Goal: Task Accomplishment & Management: Use online tool/utility

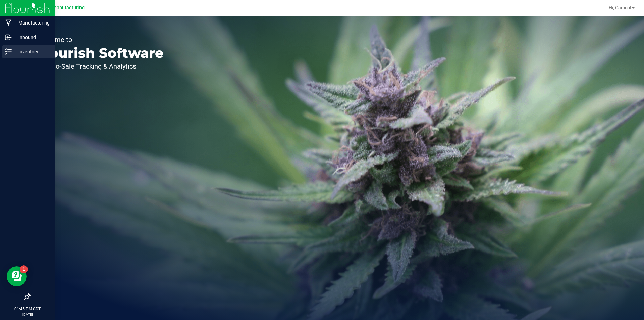
click at [7, 55] on icon at bounding box center [8, 51] width 7 height 7
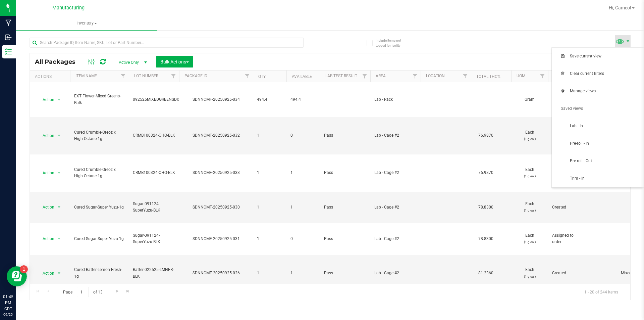
click at [620, 41] on span at bounding box center [620, 41] width 10 height 10
click at [606, 142] on span "Pre-roll - In" at bounding box center [605, 144] width 70 height 6
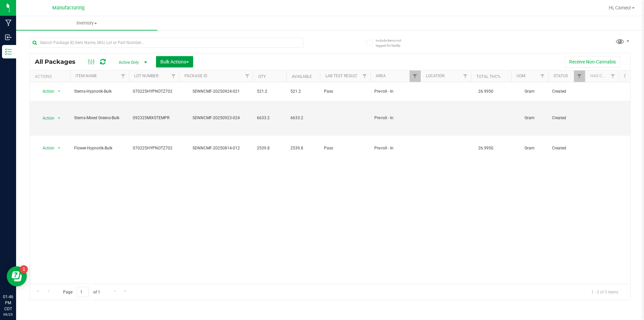
click at [182, 65] on button "Bulk Actions" at bounding box center [174, 61] width 37 height 11
click at [184, 78] on span "Add to manufacturing run" at bounding box center [185, 76] width 51 height 5
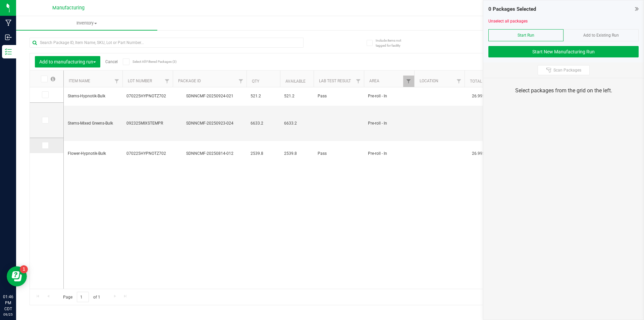
click at [42, 146] on span at bounding box center [45, 145] width 7 height 7
click at [0, 0] on input "checkbox" at bounding box center [0, 0] width 0 height 0
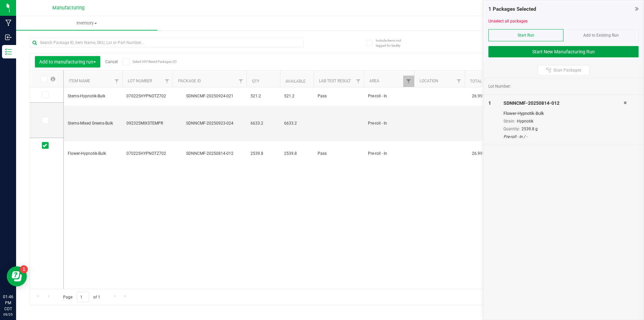
click at [611, 50] on button "Start New Manufacturing Run" at bounding box center [563, 51] width 150 height 11
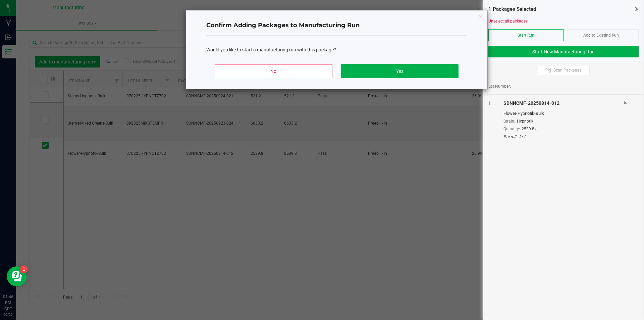
click at [433, 63] on div "No Yes" at bounding box center [336, 74] width 261 height 30
click at [429, 71] on button "Yes" at bounding box center [399, 71] width 117 height 14
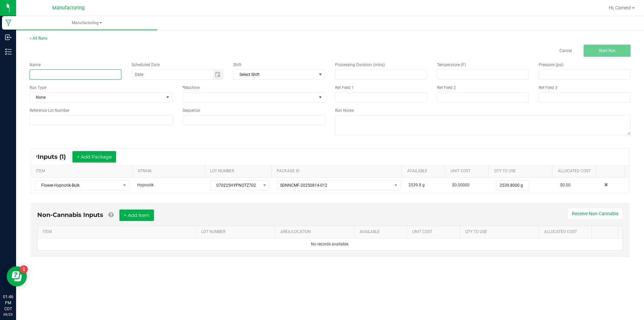
click at [88, 79] on input at bounding box center [76, 74] width 92 height 10
click at [216, 73] on span "Toggle calendar" at bounding box center [217, 74] width 5 height 5
type input "092525 - Hypnotik"
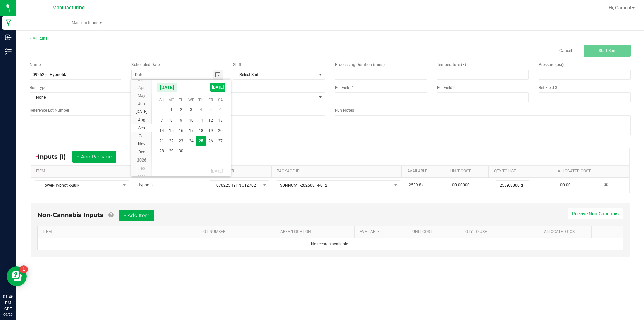
click at [219, 88] on span "[DATE]" at bounding box center [217, 87] width 15 height 9
type input "[DATE]"
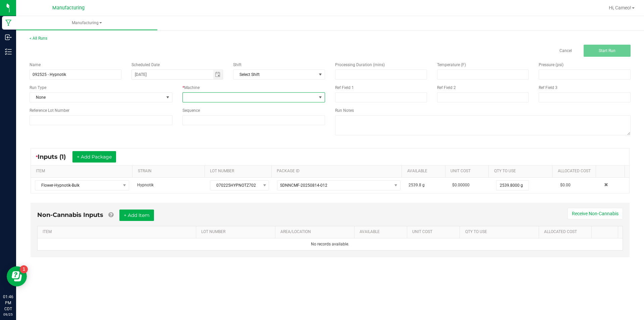
click at [224, 98] on span at bounding box center [250, 97] width 134 height 9
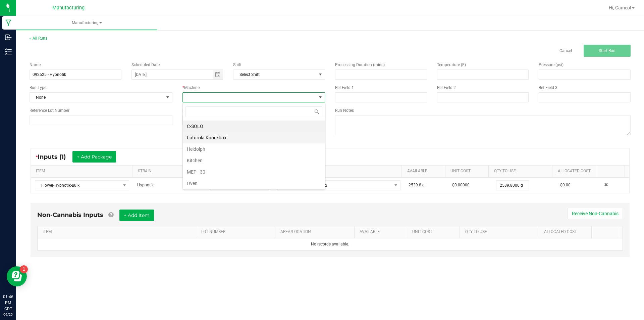
click at [209, 133] on li "Futurola Knockbox" at bounding box center [254, 137] width 142 height 11
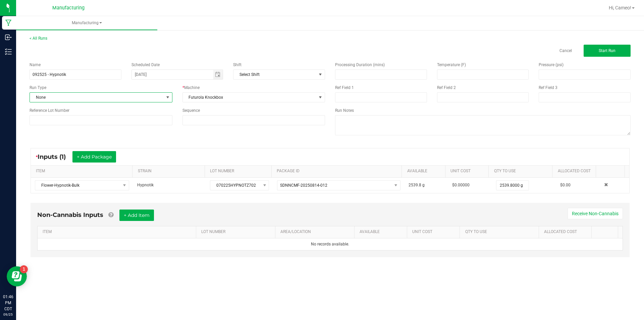
click at [149, 98] on span "None" at bounding box center [97, 97] width 134 height 9
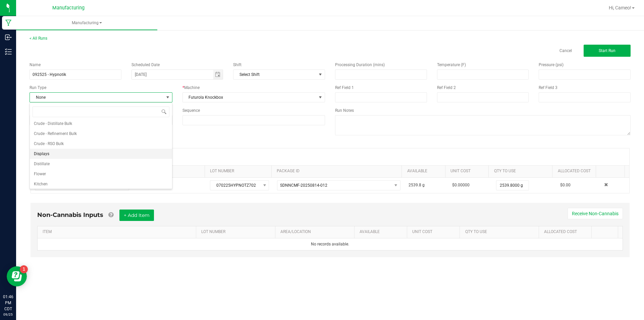
scroll to position [34, 0]
click at [56, 180] on li "Pre-roll" at bounding box center [101, 182] width 142 height 10
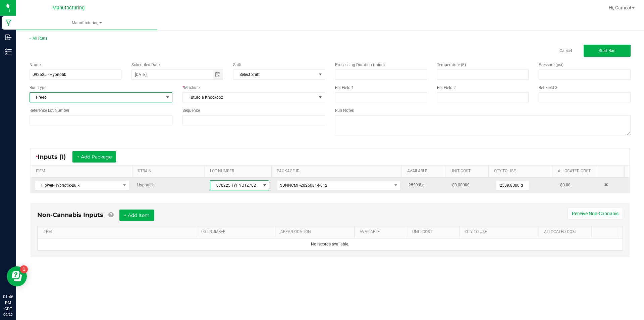
click at [231, 185] on span "070225HYPNOTZ702" at bounding box center [235, 184] width 50 height 9
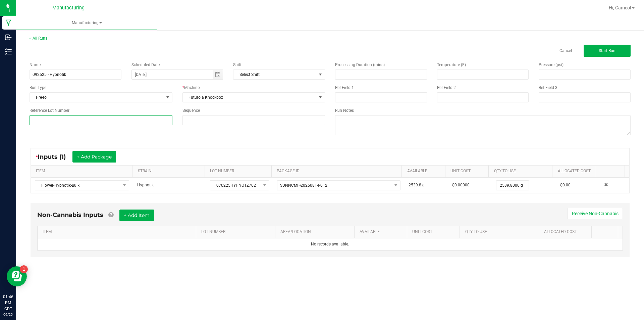
click at [150, 120] on input at bounding box center [101, 120] width 143 height 10
paste input "070225HYPNOTZ702"
type input "070225HYPNOTZ702"
click at [620, 50] on button "Start Run" at bounding box center [606, 51] width 47 height 12
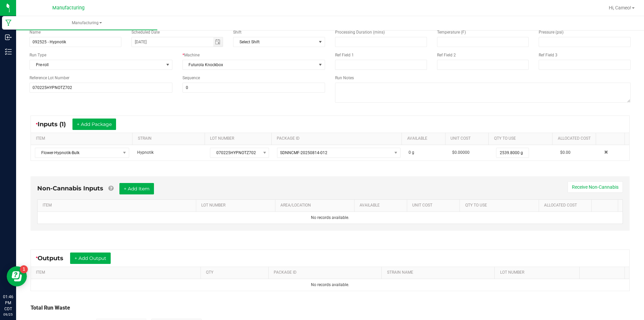
scroll to position [94, 0]
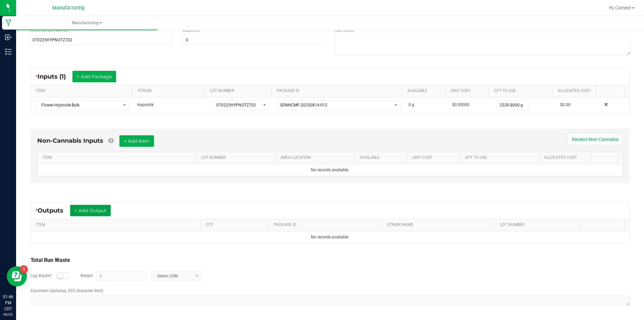
click at [96, 211] on button "+ Add Output" at bounding box center [90, 210] width 41 height 11
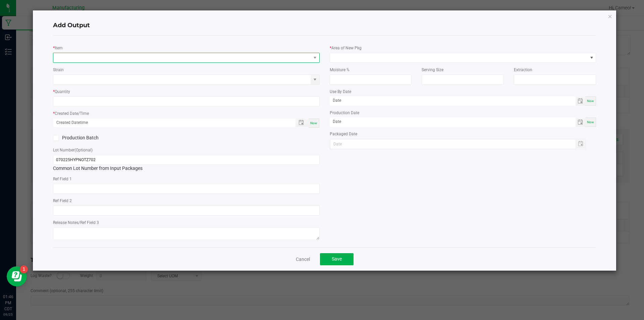
click at [172, 58] on span "NO DATA FOUND" at bounding box center [182, 57] width 258 height 9
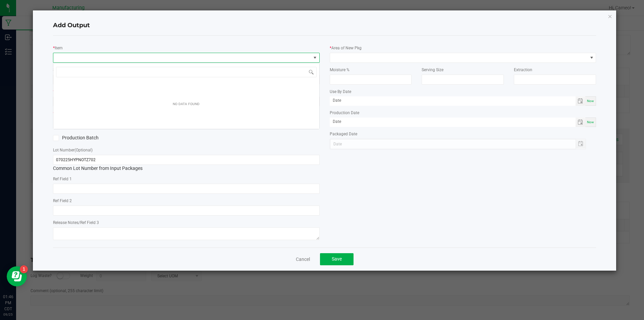
scroll to position [10, 267]
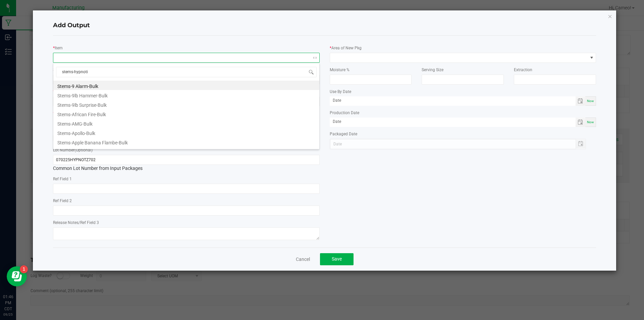
type input "stems-hypnotik"
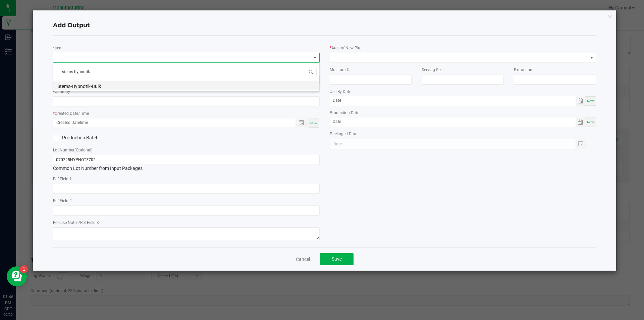
click at [96, 88] on li "Stems-Hypnotik-Bulk" at bounding box center [186, 84] width 266 height 9
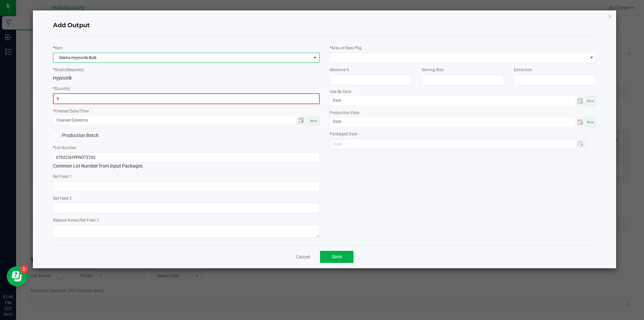
click at [214, 99] on input "0" at bounding box center [186, 98] width 265 height 9
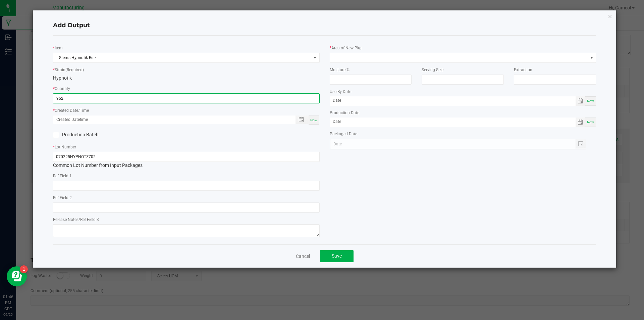
type input "962.0000 g"
click at [316, 120] on span "Now" at bounding box center [313, 120] width 7 height 4
type input "[DATE] 1:46 PM"
type input "[DATE]"
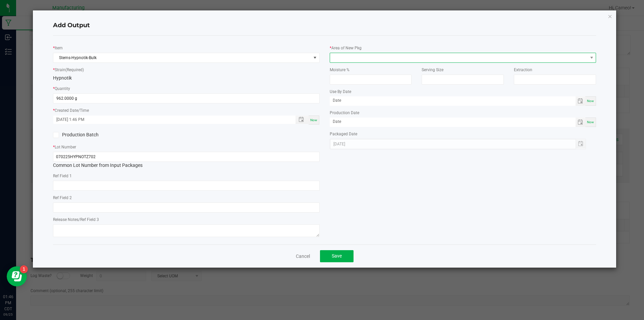
click at [375, 55] on span at bounding box center [459, 57] width 258 height 9
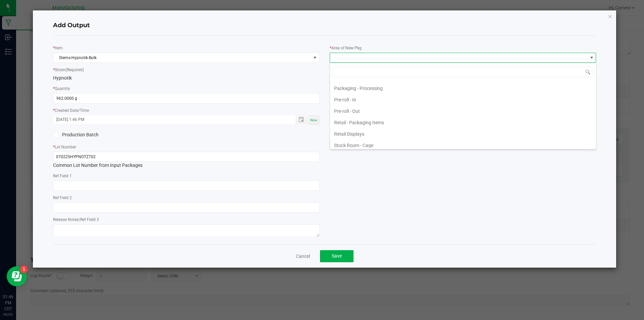
scroll to position [235, 0]
click at [354, 94] on li "Pre-roll - In" at bounding box center [463, 90] width 266 height 11
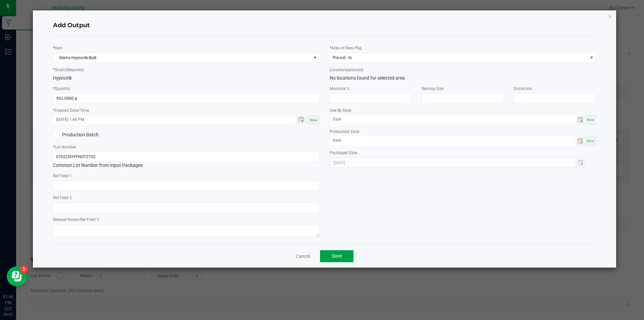
click at [338, 252] on button "Save" at bounding box center [337, 256] width 34 height 12
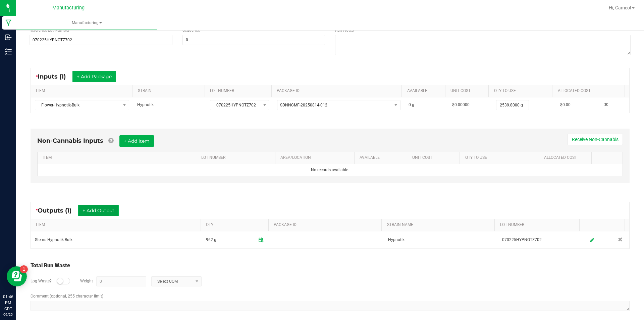
click at [102, 211] on button "+ Add Output" at bounding box center [98, 210] width 41 height 11
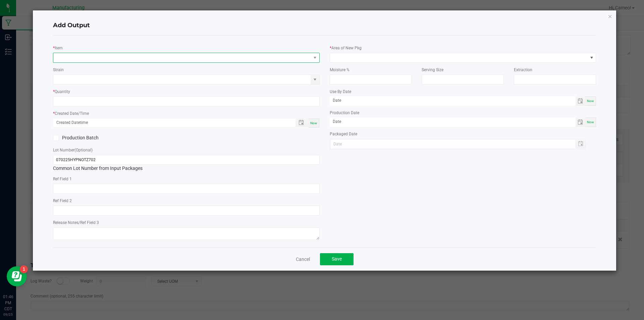
click at [209, 60] on span "NO DATA FOUND" at bounding box center [182, 57] width 258 height 9
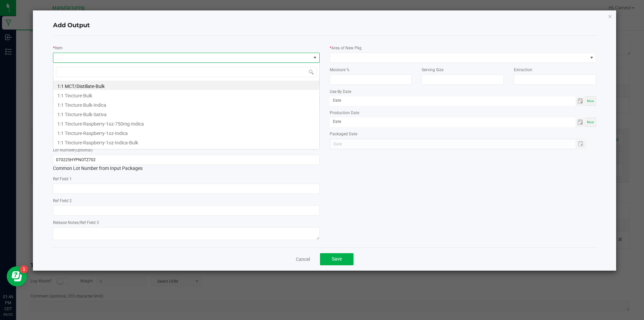
scroll to position [10, 267]
type input "kings preroll-hypnotik"
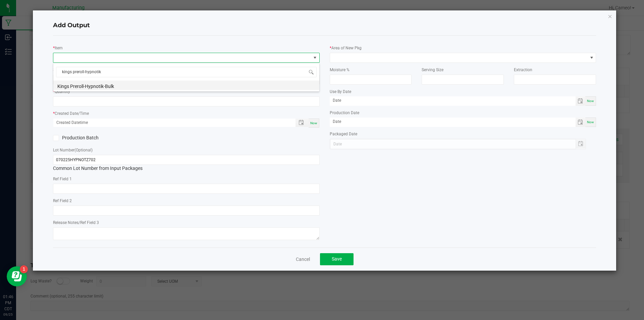
click at [200, 84] on li "Kings Preroll-Hypnotik-Bulk" at bounding box center [186, 84] width 266 height 9
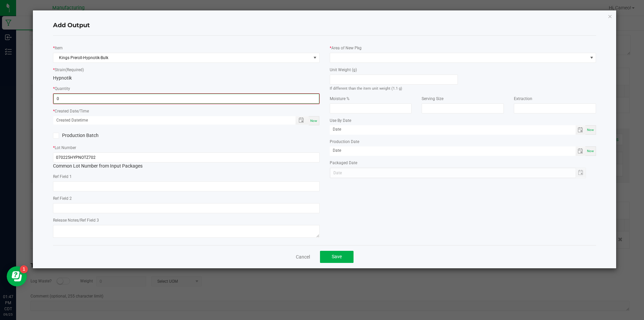
click at [197, 101] on input "0" at bounding box center [186, 98] width 265 height 9
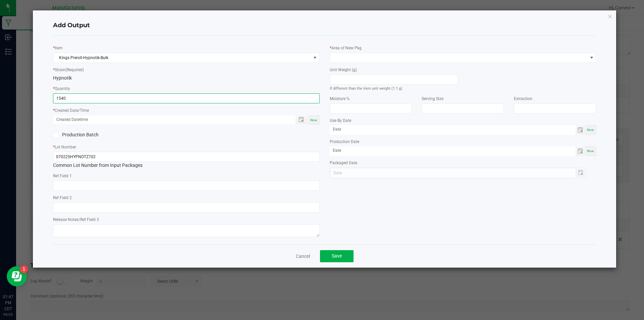
type input "1540 ea"
click at [315, 118] on span "Now" at bounding box center [313, 120] width 7 height 4
type input "[DATE] 1:47 PM"
type input "[DATE]"
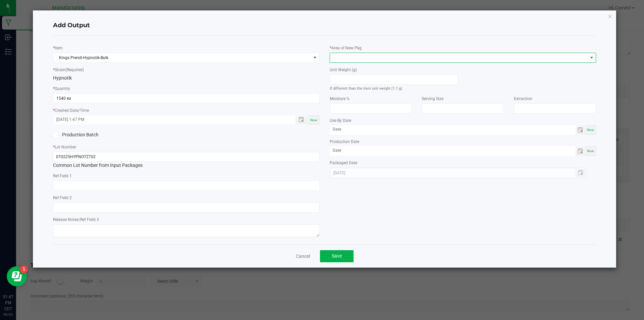
click at [355, 60] on span at bounding box center [459, 57] width 258 height 9
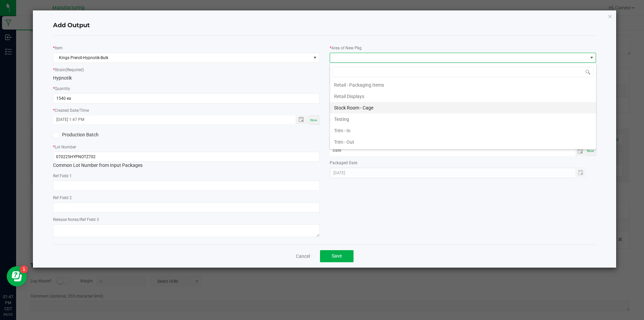
scroll to position [230, 0]
click at [353, 106] on li "Pre-roll - Out" at bounding box center [463, 106] width 266 height 11
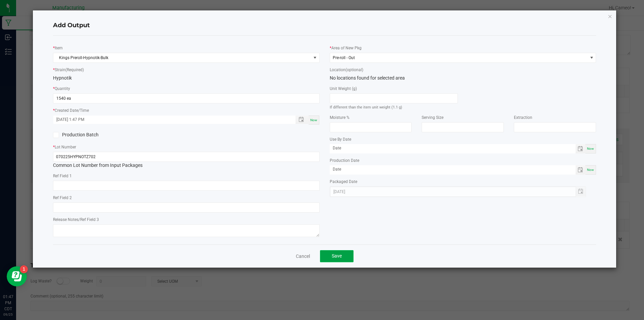
click at [330, 253] on button "Save" at bounding box center [337, 256] width 34 height 12
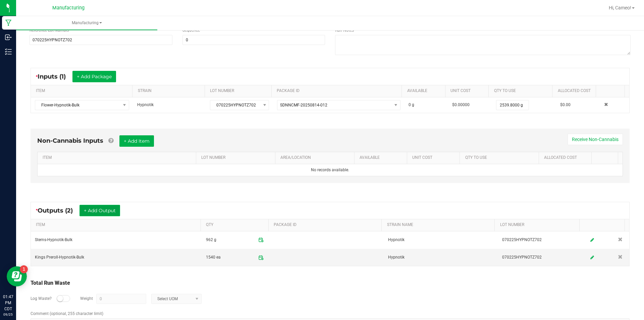
click at [94, 207] on button "+ Add Output" at bounding box center [99, 210] width 41 height 11
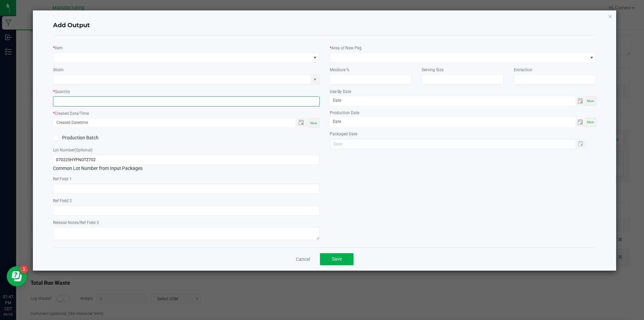
click at [145, 103] on input at bounding box center [186, 101] width 266 height 9
click at [163, 52] on div "* Item" at bounding box center [186, 53] width 267 height 18
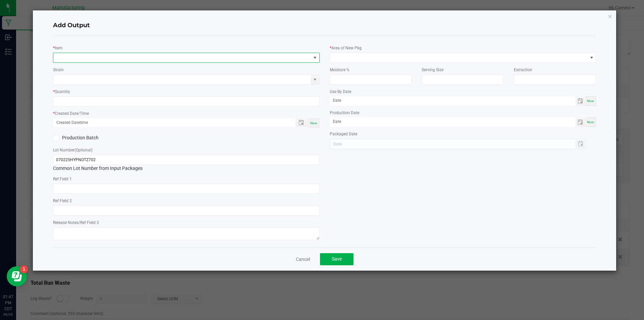
click at [163, 55] on span "NO DATA FOUND" at bounding box center [182, 57] width 258 height 9
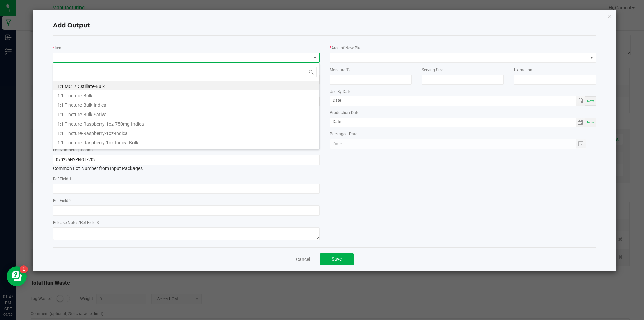
scroll to position [10, 267]
type input "kings preroll-hypnotik"
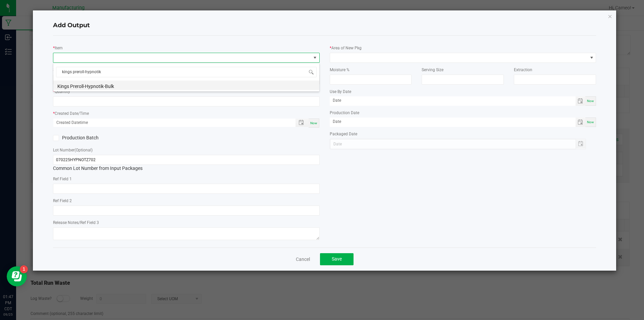
click at [124, 89] on li "Kings Preroll-Hypnotik-Bulk" at bounding box center [186, 84] width 266 height 9
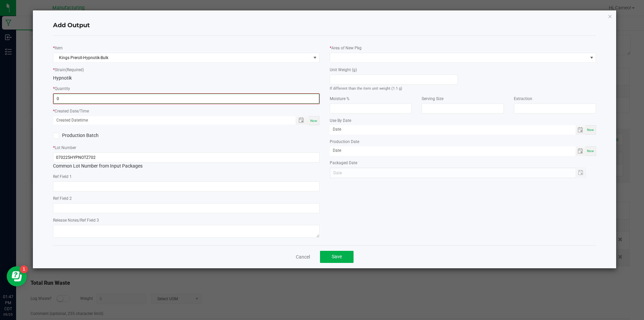
click at [272, 101] on input "0" at bounding box center [186, 98] width 265 height 9
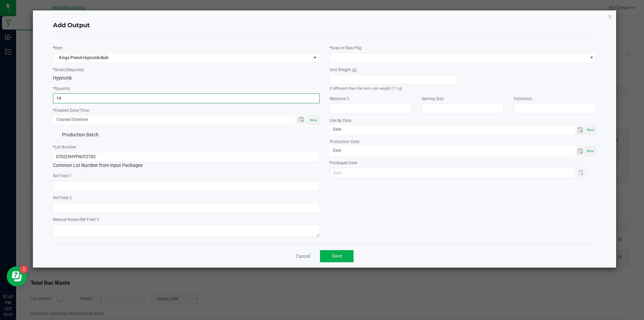
type input "14 ea"
click at [311, 120] on span "Now" at bounding box center [313, 120] width 7 height 4
type input "[DATE] 1:47 PM"
type input "[DATE]"
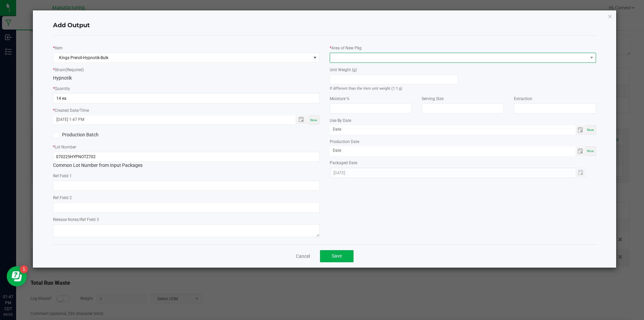
drag, startPoint x: 387, startPoint y: 62, endPoint x: 392, endPoint y: 58, distance: 6.2
click at [387, 62] on span at bounding box center [459, 57] width 258 height 9
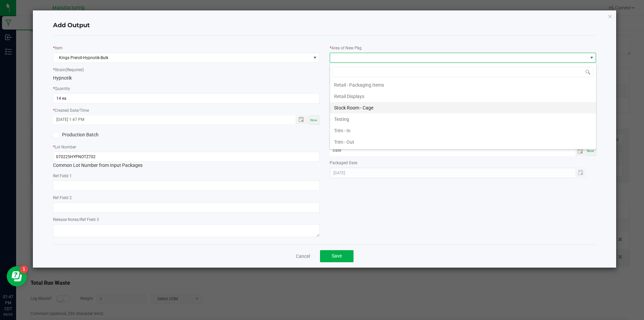
scroll to position [197, 0]
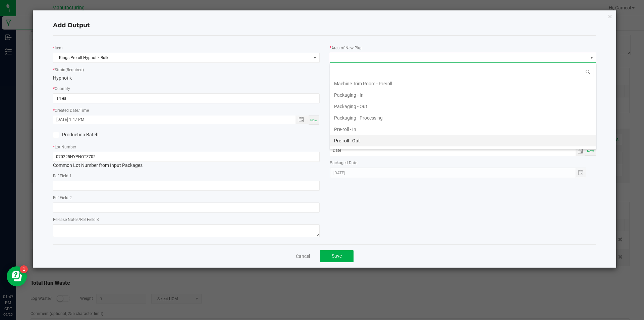
click at [359, 137] on li "Pre-roll - Out" at bounding box center [463, 140] width 266 height 11
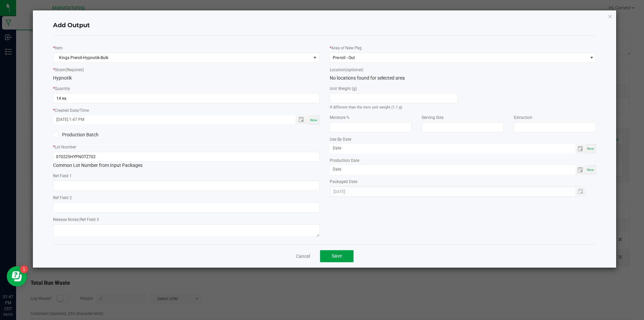
click at [342, 250] on button "Save" at bounding box center [337, 256] width 34 height 12
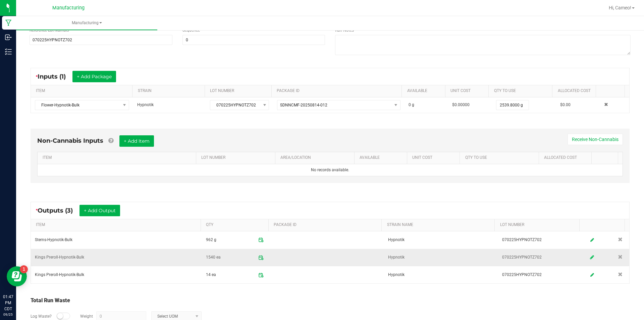
click at [590, 255] on icon at bounding box center [592, 257] width 4 height 5
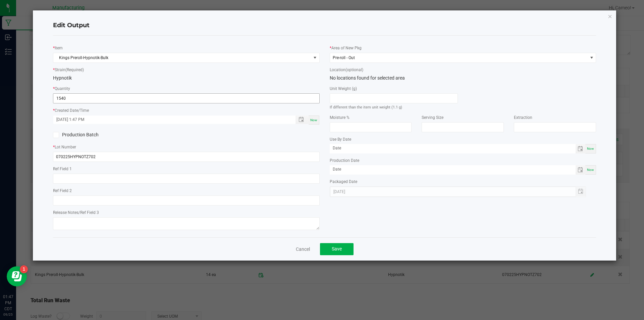
click at [253, 99] on input "1540" at bounding box center [186, 98] width 266 height 9
type input "1526 ea"
click at [343, 251] on button "Save" at bounding box center [337, 249] width 34 height 12
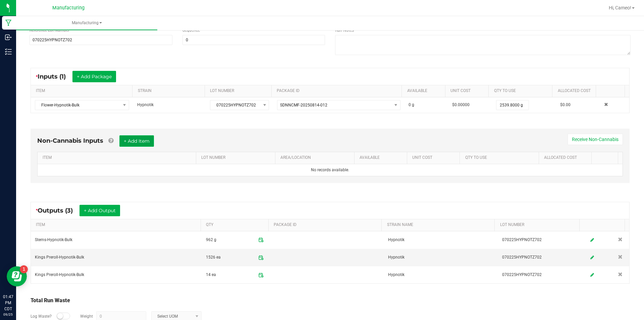
click at [146, 139] on button "+ Add Item" at bounding box center [136, 140] width 35 height 11
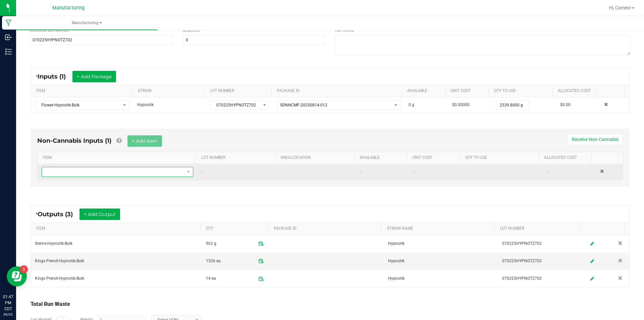
click at [147, 170] on span "NO DATA FOUND" at bounding box center [113, 171] width 143 height 9
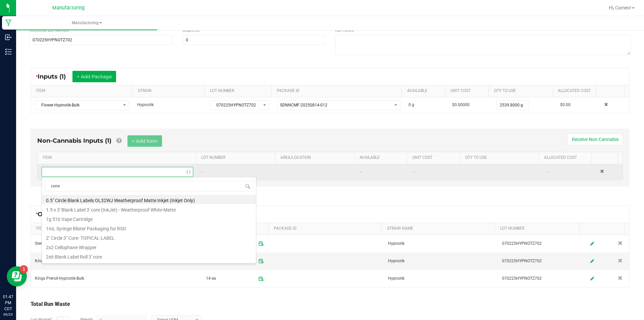
type input "cones"
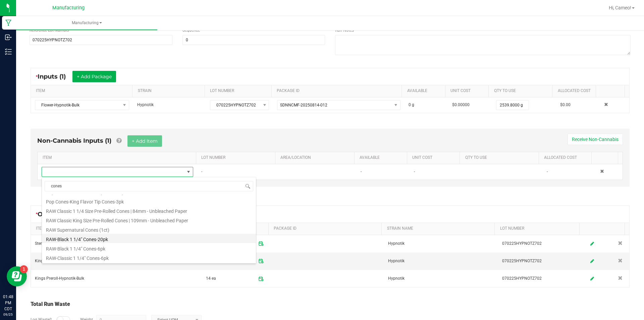
scroll to position [302, 0]
click at [135, 235] on li "RAW Classic King Size Pre-Rolled Cones | 109mm - Unbleached Paper" at bounding box center [149, 235] width 214 height 9
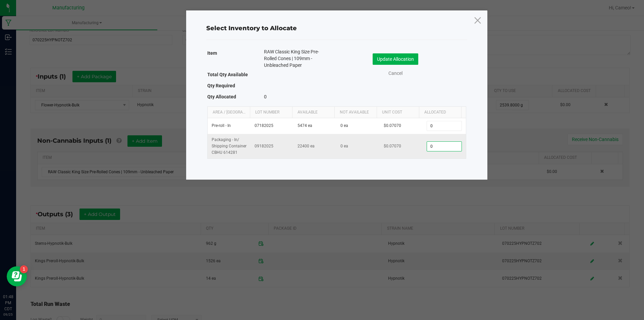
click at [441, 147] on input "0" at bounding box center [444, 146] width 34 height 9
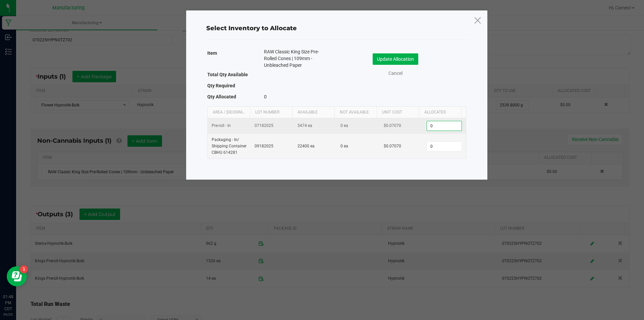
click at [436, 128] on input "0" at bounding box center [444, 125] width 34 height 9
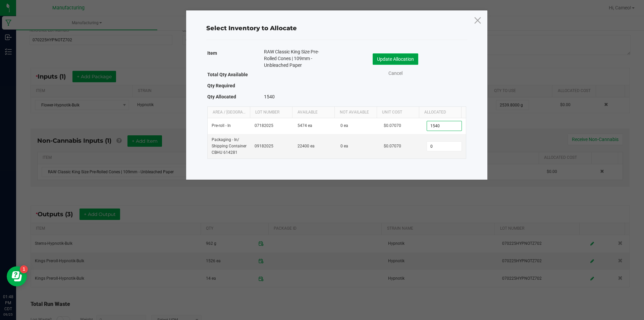
type input "1,540"
click at [406, 61] on button "Update Allocation" at bounding box center [396, 58] width 46 height 11
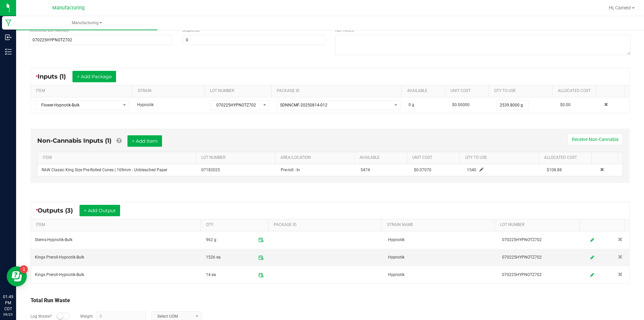
click at [398, 127] on div "Non-Cannabis Inputs (1) + Add Item Receive Non-Cannabis ITEM LOT NUMBER AREA/LO…" at bounding box center [329, 157] width 611 height 76
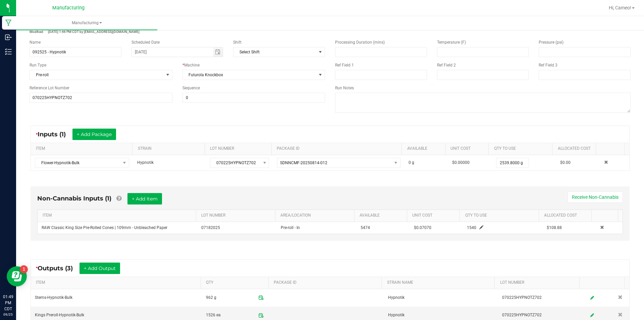
scroll to position [0, 0]
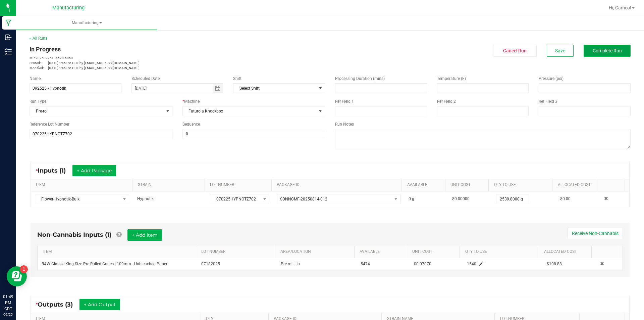
click at [613, 49] on span "Complete Run" at bounding box center [607, 50] width 29 height 5
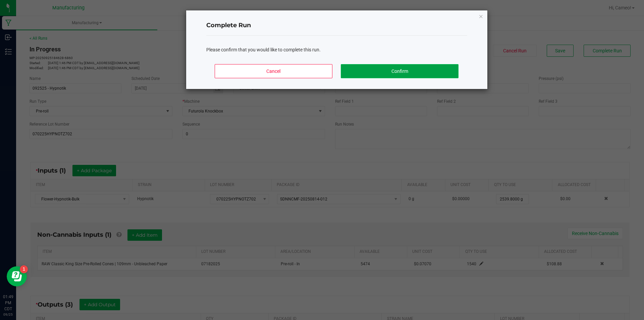
click at [403, 66] on button "Confirm" at bounding box center [399, 71] width 117 height 14
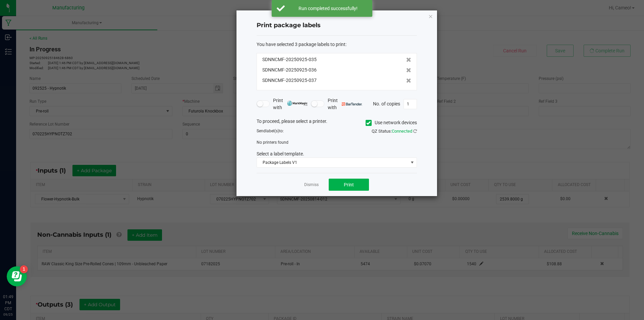
click at [369, 125] on span at bounding box center [369, 123] width 6 height 6
click at [0, 0] on input "Use network devices" at bounding box center [0, 0] width 0 height 0
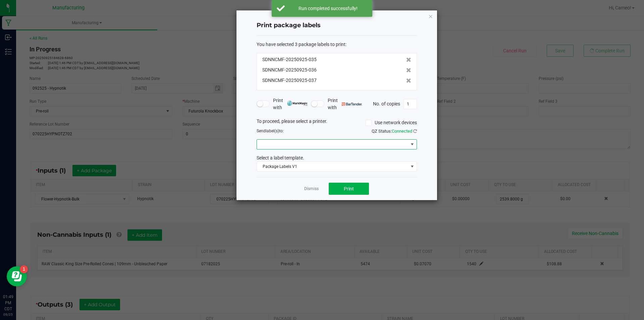
click at [368, 144] on span at bounding box center [332, 143] width 151 height 9
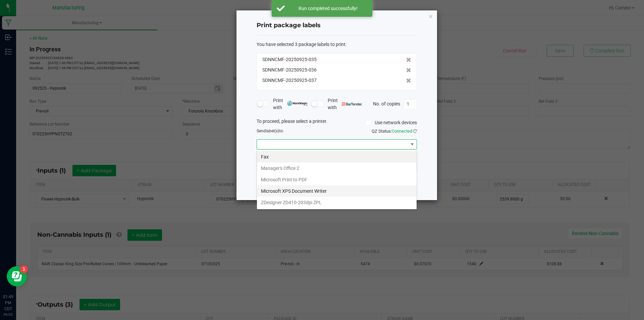
scroll to position [10, 160]
click at [328, 202] on ZPL "ZDesigner ZD410-203dpi ZPL" at bounding box center [337, 202] width 160 height 11
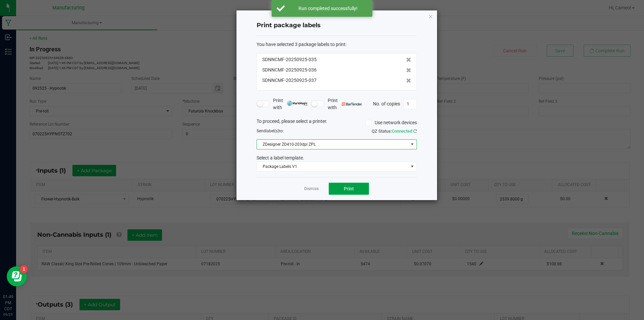
click at [360, 187] on button "Print" at bounding box center [349, 188] width 40 height 12
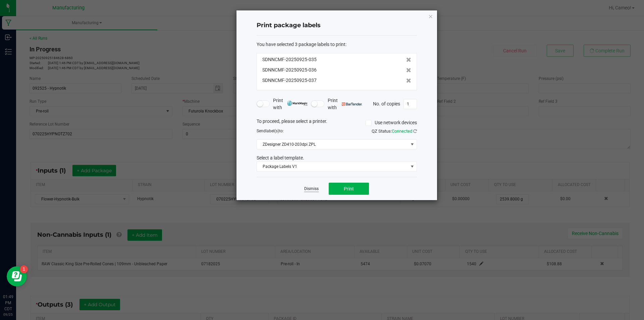
click at [314, 187] on link "Dismiss" at bounding box center [311, 189] width 14 height 6
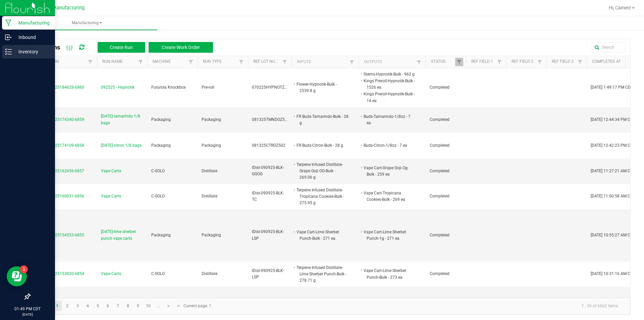
click at [12, 54] on p "Inventory" at bounding box center [32, 52] width 40 height 8
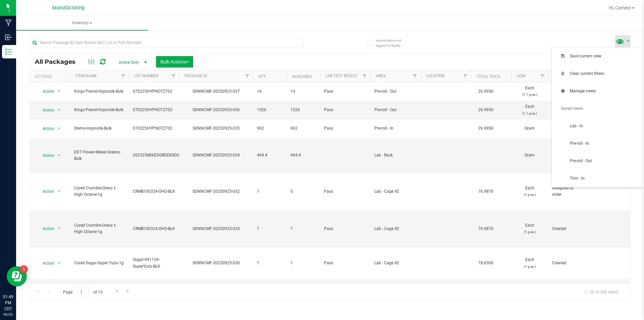
click at [623, 40] on span at bounding box center [620, 41] width 10 height 10
click at [571, 148] on span "Pre-roll - In" at bounding box center [598, 143] width 84 height 13
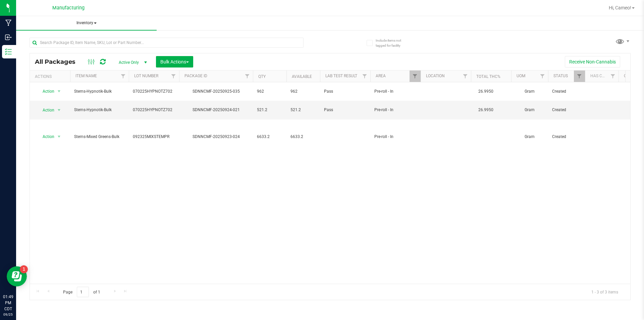
click at [86, 23] on span "Inventory" at bounding box center [86, 23] width 141 height 14
click at [70, 40] on span "All packages" at bounding box center [48, 40] width 46 height 6
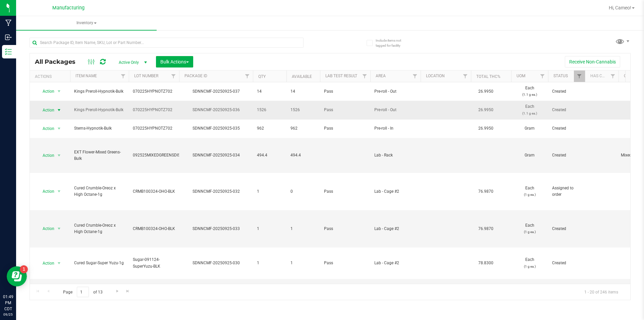
click at [50, 109] on span "Action" at bounding box center [46, 109] width 18 height 9
click at [59, 179] on li "Print package label" at bounding box center [58, 185] width 42 height 18
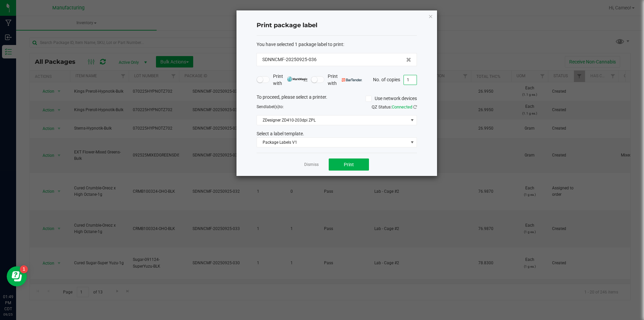
click at [412, 81] on input "1" at bounding box center [410, 79] width 13 height 9
type input "2"
click at [352, 169] on button "Print" at bounding box center [349, 164] width 40 height 12
click at [306, 163] on link "Dismiss" at bounding box center [311, 165] width 14 height 6
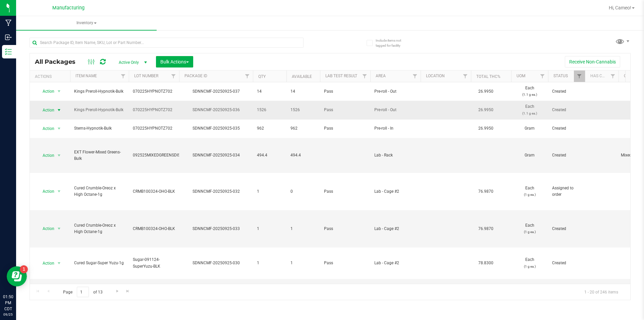
click at [56, 111] on span "select" at bounding box center [59, 109] width 8 height 9
click at [60, 179] on li "Print package label" at bounding box center [58, 185] width 42 height 18
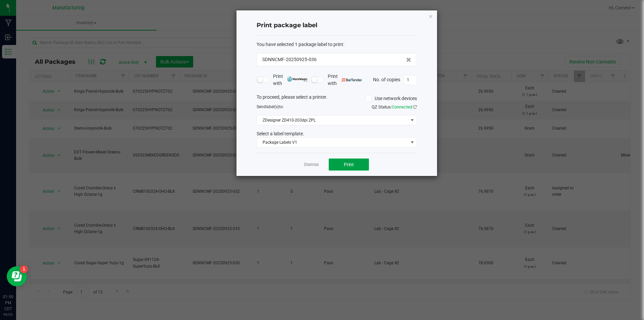
click at [356, 159] on button "Print" at bounding box center [349, 164] width 40 height 12
click at [309, 163] on link "Dismiss" at bounding box center [311, 165] width 14 height 6
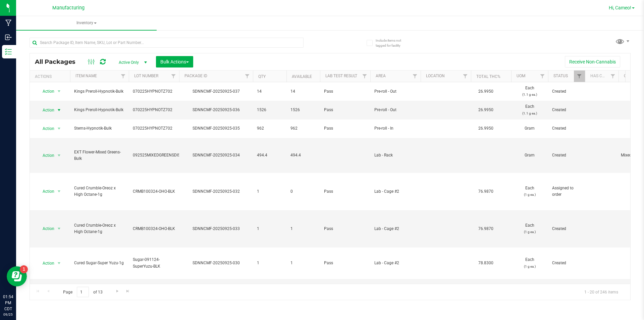
click at [626, 10] on span "Hi, Cameo!" at bounding box center [620, 7] width 22 height 5
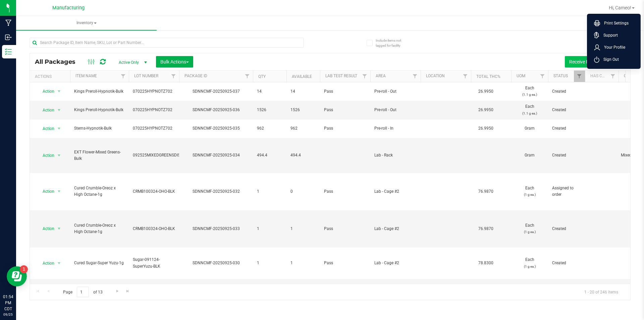
click at [618, 58] on span "Sign Out" at bounding box center [608, 59] width 19 height 7
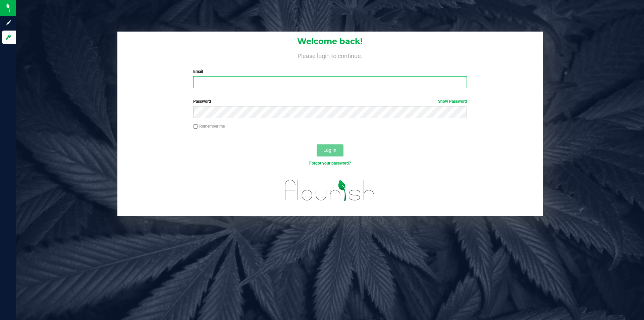
click at [253, 80] on input "Email" at bounding box center [329, 82] width 273 height 12
type input "[EMAIL_ADDRESS][DOMAIN_NAME]"
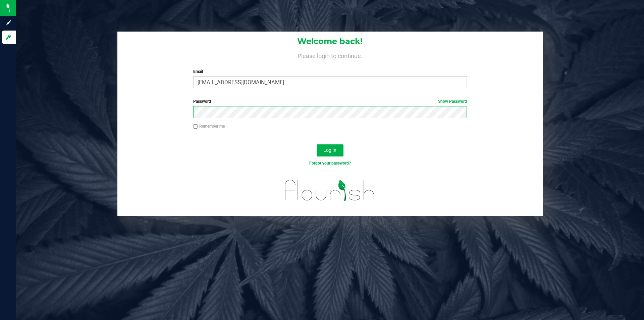
click at [317, 144] on button "Log In" at bounding box center [330, 150] width 27 height 12
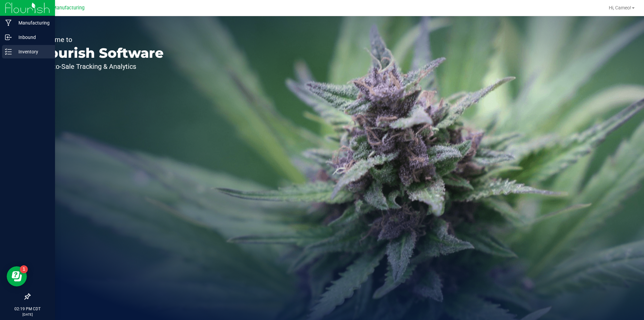
click at [4, 54] on div "Inventory" at bounding box center [28, 51] width 53 height 13
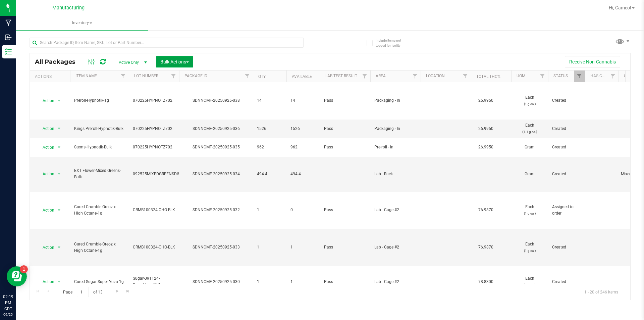
click at [170, 66] on button "Bulk Actions" at bounding box center [174, 61] width 37 height 11
click at [173, 99] on span "Locate packages" at bounding box center [177, 101] width 34 height 5
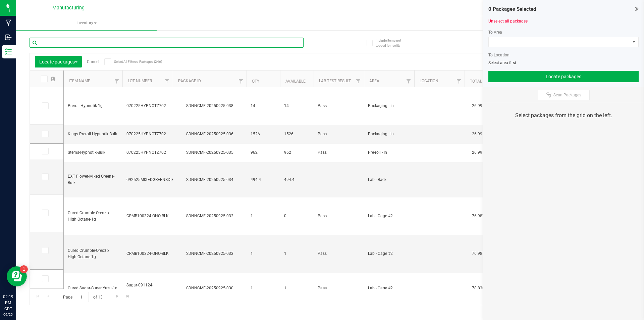
click at [119, 40] on input "text" at bounding box center [167, 43] width 274 height 10
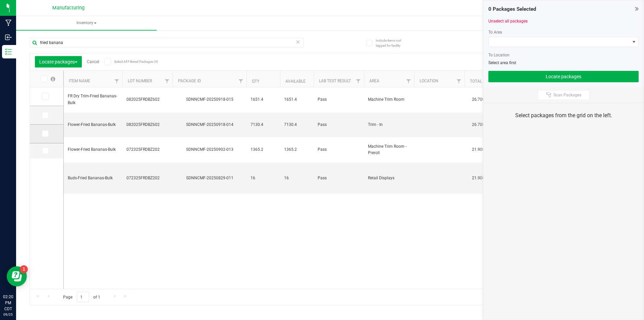
click at [44, 133] on icon at bounding box center [45, 133] width 4 height 0
click at [0, 0] on input "checkbox" at bounding box center [0, 0] width 0 height 0
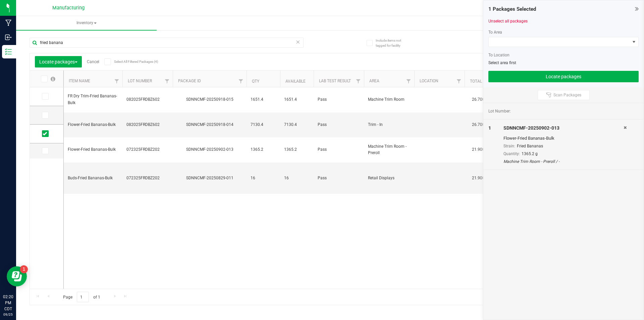
click at [173, 36] on div "fried banana" at bounding box center [180, 42] width 300 height 21
click at [173, 38] on input "fried banana" at bounding box center [167, 43] width 274 height 10
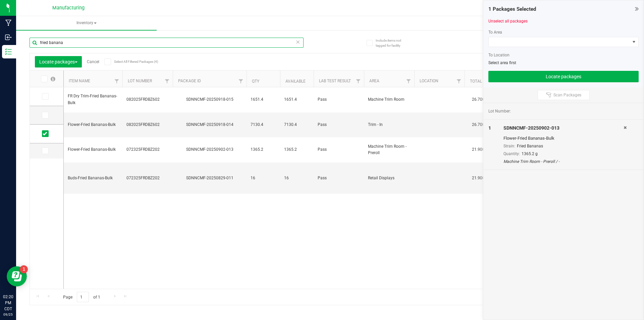
click at [173, 38] on input "fried banana" at bounding box center [167, 43] width 274 height 10
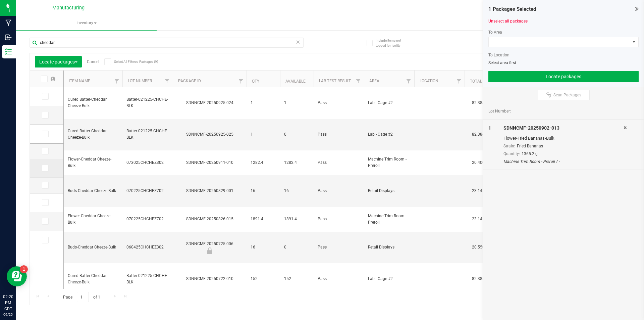
click at [47, 167] on span at bounding box center [45, 168] width 7 height 7
click at [0, 0] on input "checkbox" at bounding box center [0, 0] width 0 height 0
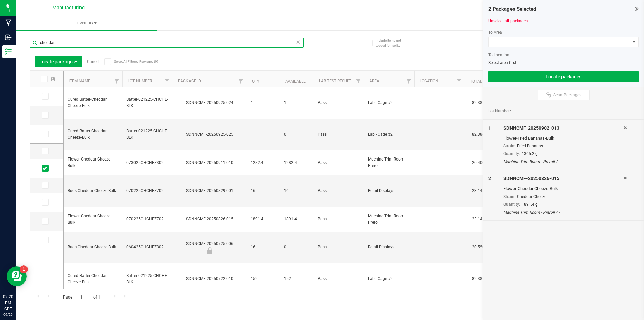
click at [80, 43] on input "cheddar" at bounding box center [167, 43] width 274 height 10
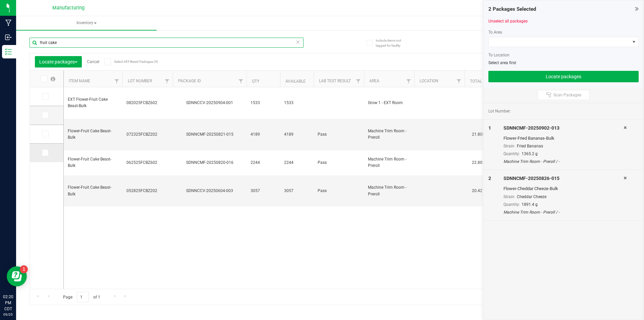
type input "fruit cake"
click at [47, 154] on span at bounding box center [45, 152] width 7 height 7
click at [0, 0] on input "checkbox" at bounding box center [0, 0] width 0 height 0
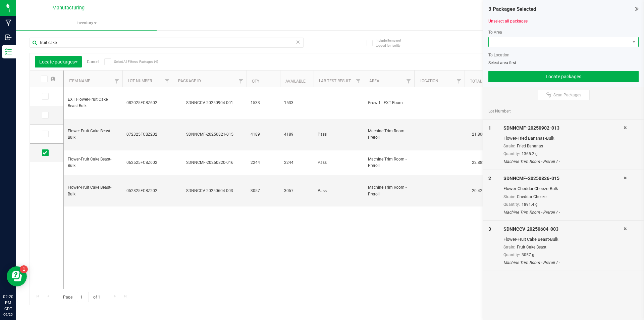
click at [583, 41] on span at bounding box center [559, 41] width 141 height 9
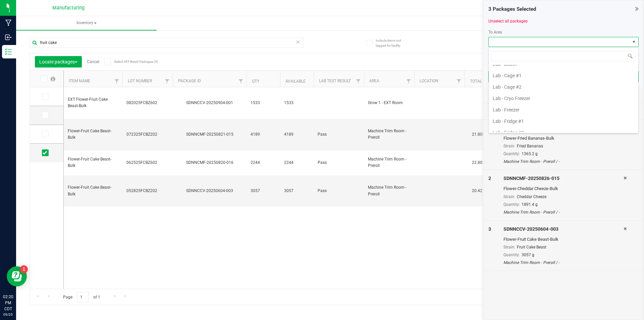
scroll to position [201, 0]
click at [532, 104] on li "Pre-roll - In" at bounding box center [564, 108] width 150 height 11
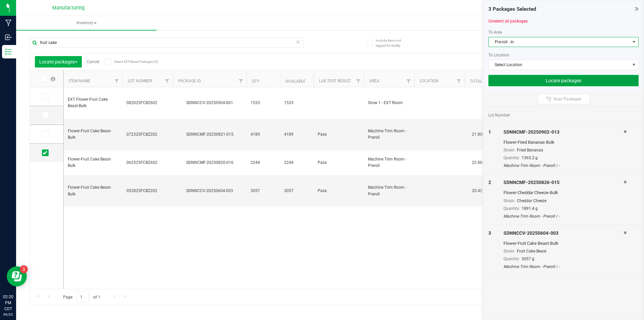
click at [542, 80] on button "Locate packages" at bounding box center [563, 80] width 150 height 11
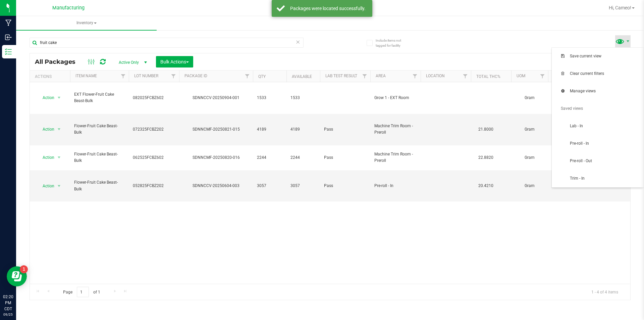
click at [618, 38] on span at bounding box center [620, 41] width 10 height 10
click at [584, 146] on span "Pre-roll - In" at bounding box center [605, 144] width 70 height 6
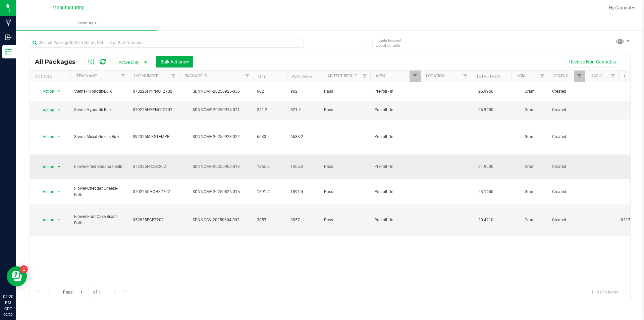
click at [50, 162] on span "Action" at bounding box center [46, 166] width 18 height 9
click at [64, 227] on li "Print package label" at bounding box center [58, 231] width 42 height 18
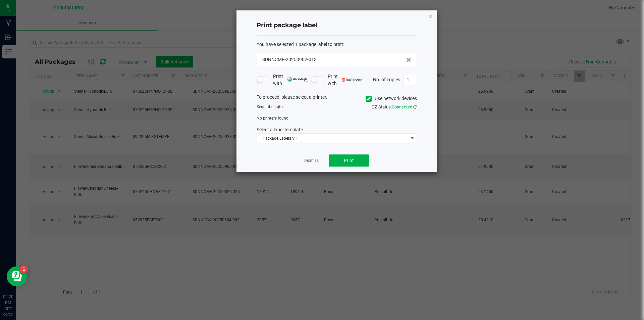
click at [366, 98] on span at bounding box center [369, 99] width 6 height 6
click at [370, 98] on span at bounding box center [369, 99] width 6 height 6
click at [0, 0] on input "Use network devices" at bounding box center [0, 0] width 0 height 0
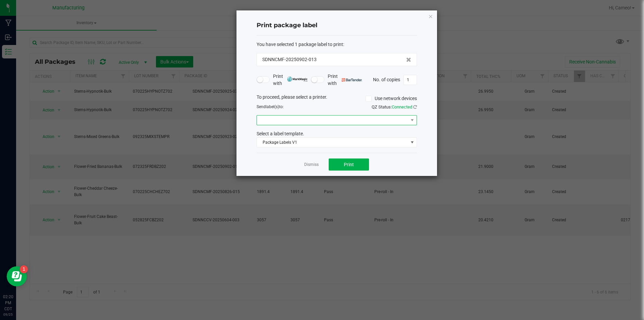
click at [359, 119] on span at bounding box center [332, 119] width 151 height 9
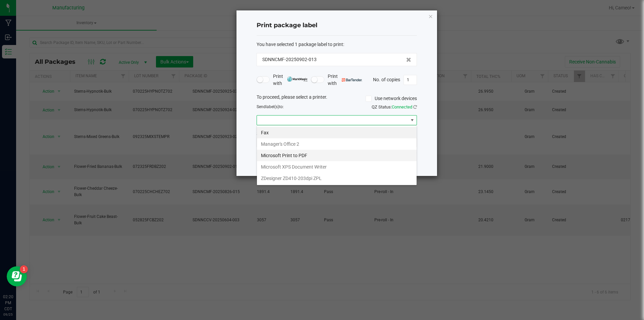
scroll to position [10, 160]
click at [323, 177] on ZPL "ZDesigner ZD410-203dpi ZPL" at bounding box center [337, 177] width 160 height 11
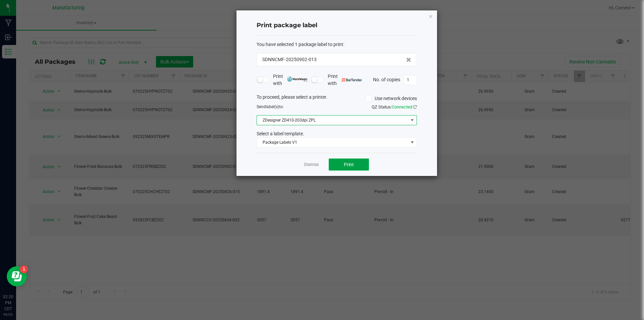
click at [341, 162] on button "Print" at bounding box center [349, 164] width 40 height 12
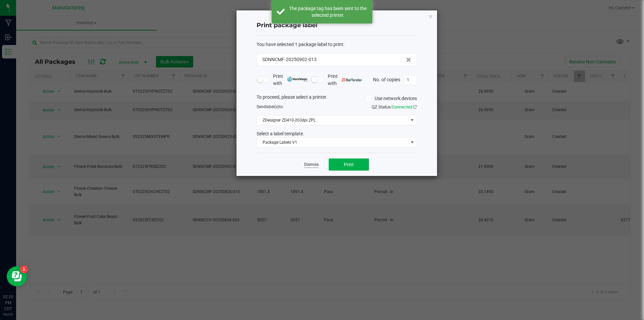
click at [310, 165] on link "Dismiss" at bounding box center [311, 165] width 14 height 6
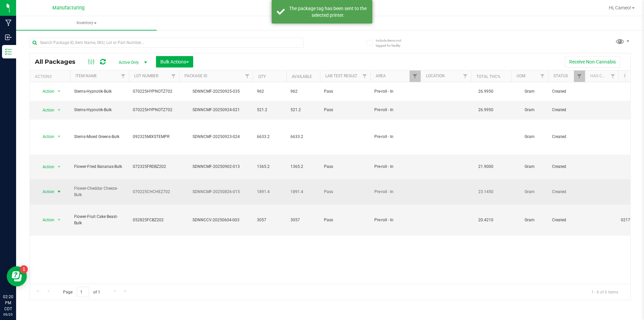
click at [52, 187] on span "Action" at bounding box center [46, 191] width 18 height 9
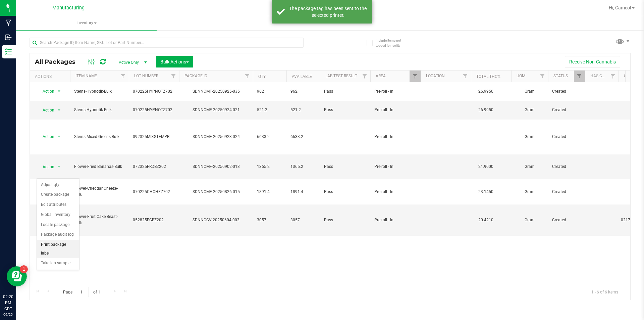
click at [55, 243] on li "Print package label" at bounding box center [58, 248] width 42 height 18
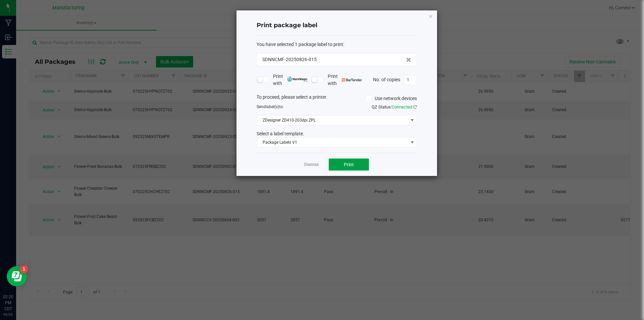
click at [359, 164] on button "Print" at bounding box center [349, 164] width 40 height 12
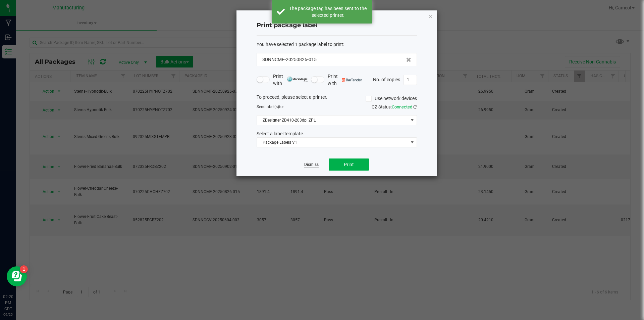
click at [308, 164] on link "Dismiss" at bounding box center [311, 165] width 14 height 6
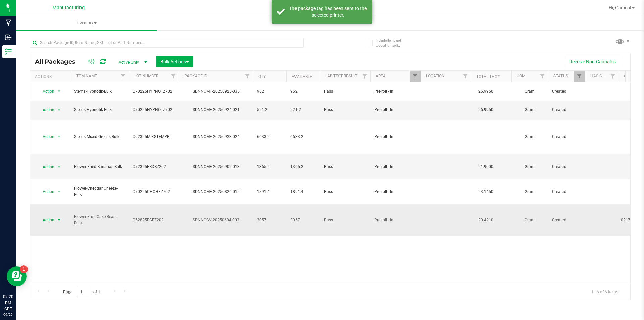
click at [49, 215] on span "Action" at bounding box center [46, 219] width 18 height 9
click at [54, 263] on li "Print package label" at bounding box center [58, 267] width 42 height 18
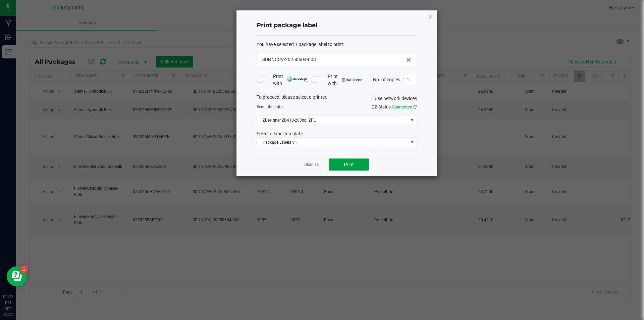
click at [366, 165] on button "Print" at bounding box center [349, 164] width 40 height 12
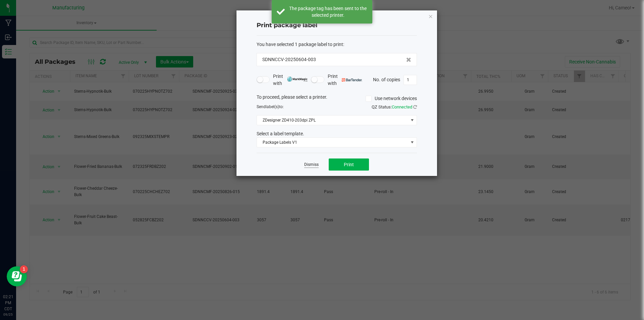
click at [317, 165] on link "Dismiss" at bounding box center [311, 165] width 14 height 6
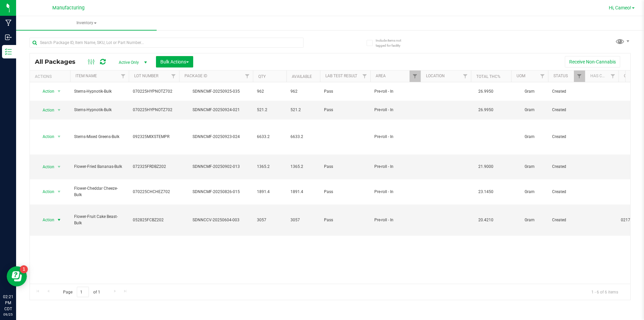
click at [623, 7] on span "Hi, Cameo!" at bounding box center [620, 7] width 22 height 5
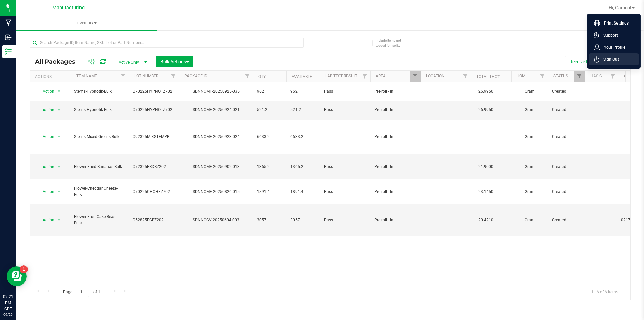
click at [617, 62] on span "Sign Out" at bounding box center [608, 59] width 19 height 7
